Goal: Entertainment & Leisure: Consume media (video, audio)

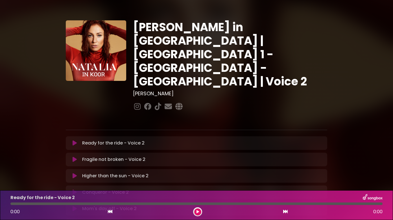
click at [75, 173] on icon at bounding box center [75, 176] width 4 height 6
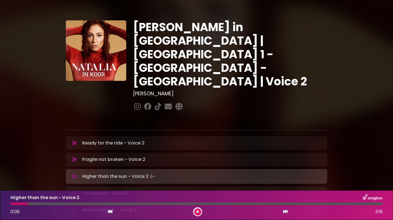
click at [62, 204] on div at bounding box center [196, 203] width 372 height 3
click at [221, 204] on div at bounding box center [196, 203] width 372 height 3
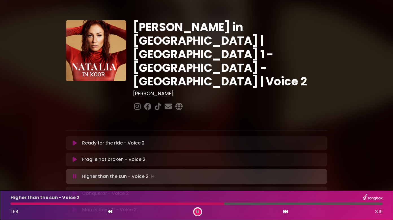
click at [286, 203] on div at bounding box center [196, 203] width 372 height 3
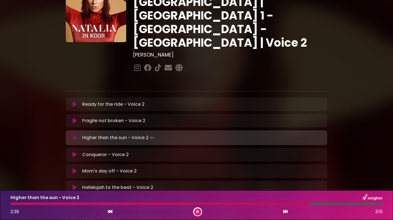
scroll to position [56, 0]
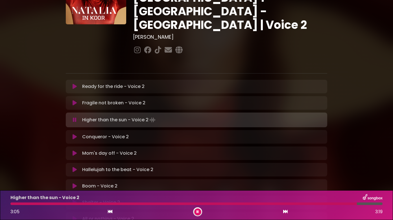
click at [77, 167] on icon at bounding box center [75, 170] width 4 height 6
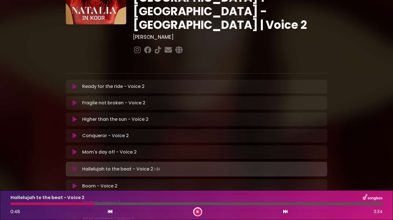
click at [283, 205] on div "Hallelujah to the beat - Voice 2 0:48 3:34" at bounding box center [196, 205] width 379 height 22
click at [283, 203] on div at bounding box center [196, 203] width 372 height 3
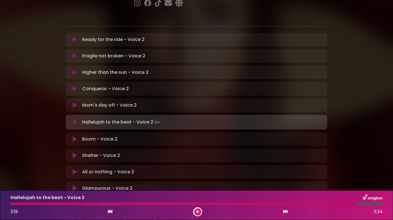
scroll to position [113, 0]
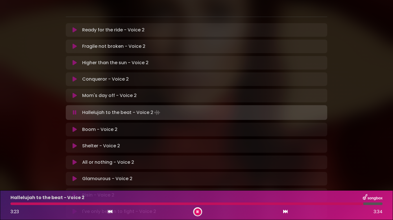
click at [82, 208] on p "I've only begun to fight - Voice 2 Loading Track..." at bounding box center [119, 211] width 74 height 7
click at [73, 208] on icon at bounding box center [75, 211] width 4 height 6
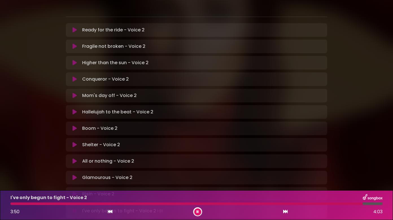
click at [73, 191] on icon at bounding box center [75, 194] width 4 height 6
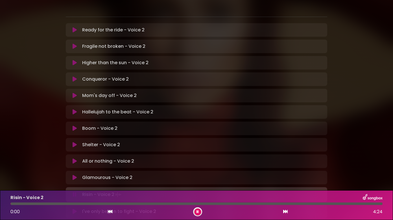
click at [84, 125] on p "Boom - Voice 2 Loading Track..." at bounding box center [99, 128] width 35 height 7
click at [74, 125] on icon at bounding box center [75, 128] width 4 height 6
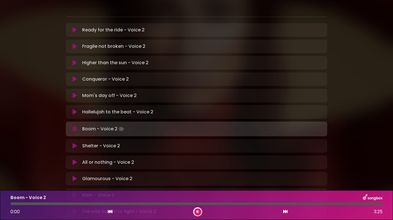
click at [33, 204] on div at bounding box center [196, 203] width 372 height 3
click at [56, 203] on div at bounding box center [196, 203] width 372 height 3
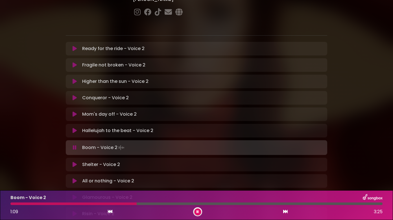
scroll to position [85, 0]
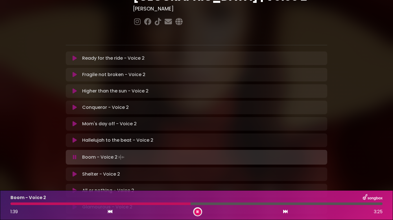
click at [76, 55] on icon at bounding box center [75, 58] width 4 height 6
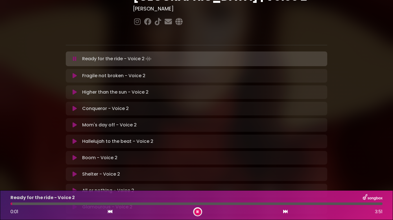
click at [39, 204] on div at bounding box center [196, 203] width 372 height 3
click at [67, 202] on div at bounding box center [196, 203] width 372 height 3
click at [94, 201] on div "Ready for the ride - Voice 2 0:37 3:51" at bounding box center [196, 205] width 379 height 22
click at [91, 203] on div at bounding box center [196, 203] width 372 height 3
click at [89, 204] on div at bounding box center [52, 203] width 84 height 3
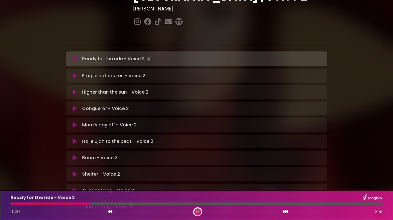
click at [82, 202] on div "Ready for the ride - Voice 2 0:49 3:51" at bounding box center [196, 205] width 379 height 22
click at [83, 204] on div at bounding box center [50, 203] width 81 height 3
click at [91, 72] on p "Fragile not broken - Voice 2 Loading Track..." at bounding box center [113, 75] width 63 height 7
click at [77, 73] on icon at bounding box center [75, 76] width 4 height 6
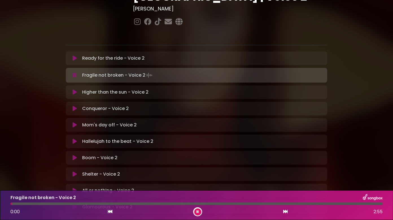
click at [50, 203] on div at bounding box center [196, 203] width 372 height 3
click at [25, 204] on div at bounding box center [31, 203] width 42 height 3
click at [85, 202] on div "Fragile not broken - Voice 2 0:17 2:55" at bounding box center [196, 205] width 379 height 22
click at [85, 205] on div "Fragile not broken - Voice 2 0:18 2:55" at bounding box center [196, 205] width 379 height 22
click at [250, 202] on div "Fragile not broken - Voice 2 1:10 2:55" at bounding box center [196, 205] width 379 height 22
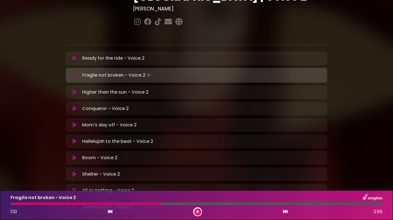
click at [250, 203] on div at bounding box center [196, 203] width 372 height 3
click at [225, 204] on div at bounding box center [132, 203] width 244 height 3
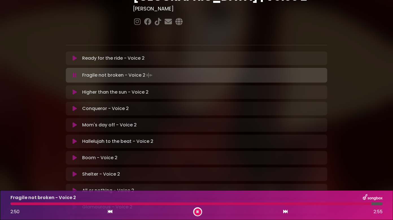
click at [104, 89] on p "Higher than the sun - Voice 2 Loading Track..." at bounding box center [115, 92] width 66 height 7
click at [72, 89] on button at bounding box center [74, 92] width 11 height 6
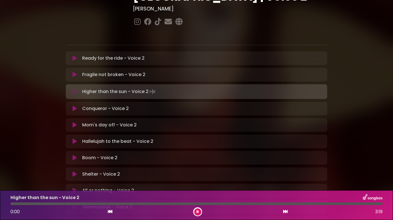
click at [88, 204] on div at bounding box center [196, 203] width 372 height 3
click at [122, 204] on div at bounding box center [196, 203] width 372 height 3
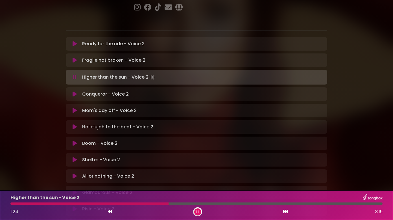
scroll to position [113, 0]
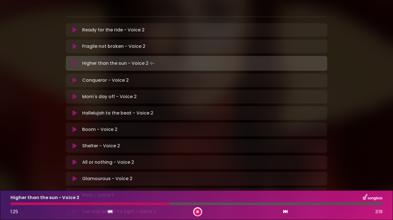
click at [74, 176] on icon at bounding box center [75, 179] width 4 height 6
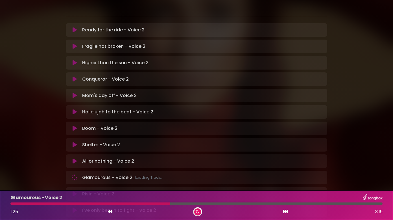
click at [45, 204] on div at bounding box center [90, 203] width 160 height 3
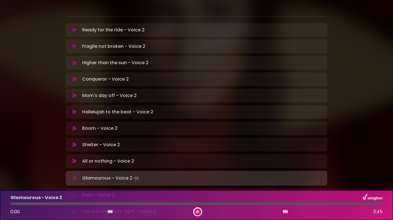
click at [76, 203] on div at bounding box center [196, 203] width 372 height 3
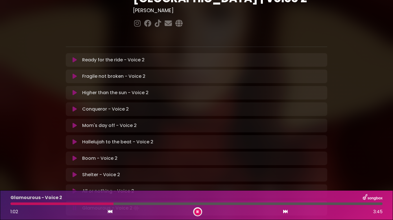
scroll to position [85, 0]
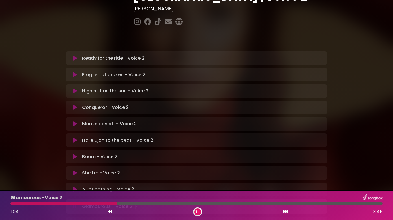
click at [85, 120] on p "Mom's day off - Voice 2 Loading Track..." at bounding box center [109, 123] width 54 height 7
click at [73, 121] on icon at bounding box center [75, 124] width 4 height 6
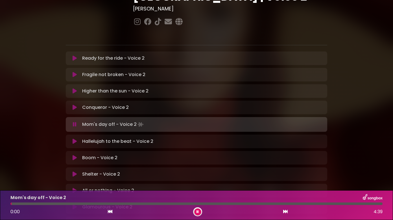
click at [45, 203] on div at bounding box center [196, 203] width 372 height 3
click at [39, 204] on div at bounding box center [31, 203] width 42 height 3
click at [33, 201] on div "Mom's day off - Voice 2 0:22 4:39" at bounding box center [196, 205] width 379 height 22
click at [77, 201] on div "Mom's day off - Voice 2" at bounding box center [196, 197] width 379 height 7
click at [80, 202] on div at bounding box center [196, 203] width 372 height 3
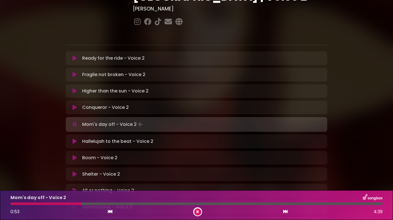
click at [104, 201] on div "Mom's day off - Voice 2 0:53 4:39" at bounding box center [196, 205] width 379 height 22
click at [104, 203] on div at bounding box center [196, 203] width 372 height 3
click at [97, 204] on div at bounding box center [57, 203] width 95 height 3
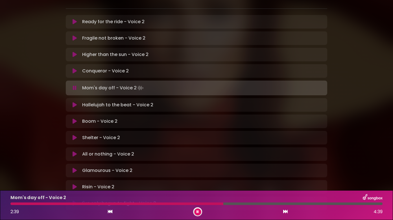
scroll to position [141, 0]
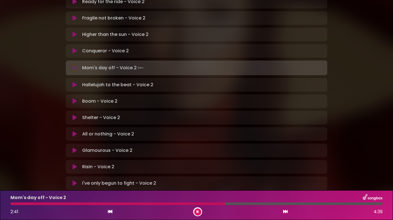
click at [88, 130] on p "All or nothing - Voice 2 Loading Track..." at bounding box center [108, 133] width 52 height 7
click at [73, 131] on icon at bounding box center [75, 134] width 4 height 6
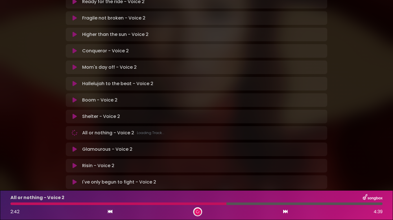
click at [55, 202] on div "All or nothing - Voice 2 2:42 4:39" at bounding box center [196, 205] width 379 height 22
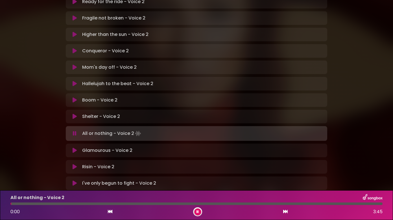
click at [58, 204] on div at bounding box center [196, 203] width 372 height 3
